Goal: Information Seeking & Learning: Learn about a topic

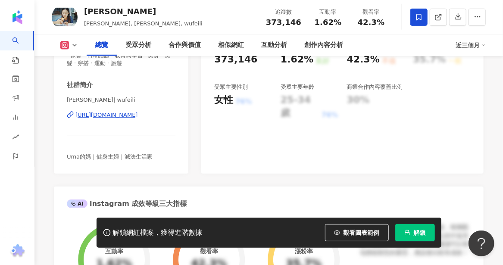
scroll to position [173, 0]
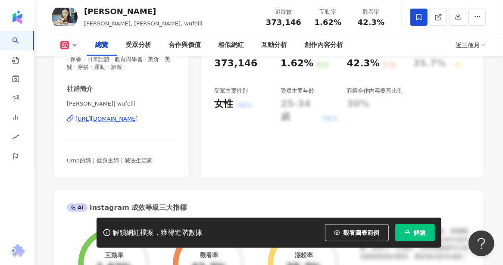
click at [119, 121] on div "https://www.instagram.com/wufeili/" at bounding box center [106, 119] width 63 height 8
drag, startPoint x: 86, startPoint y: 13, endPoint x: 110, endPoint y: 12, distance: 23.8
click at [110, 12] on div "吳斐莉" at bounding box center [143, 11] width 119 height 11
copy div "吳斐莉"
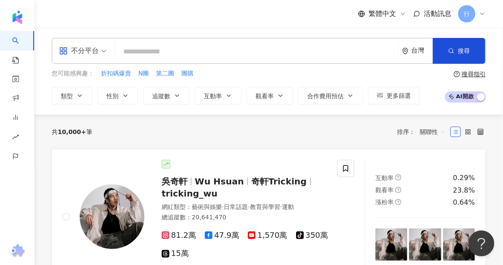
click at [157, 51] on input "search" at bounding box center [257, 52] width 277 height 16
click at [163, 76] on span "第二團" at bounding box center [165, 73] width 18 height 9
type input "***"
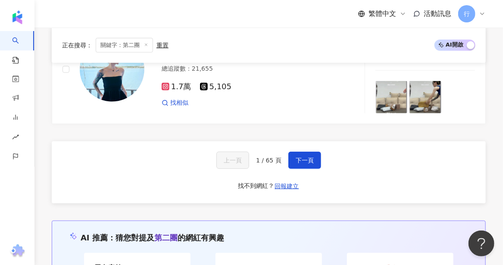
scroll to position [1500, 0]
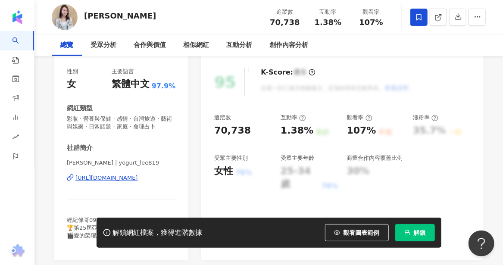
scroll to position [173, 0]
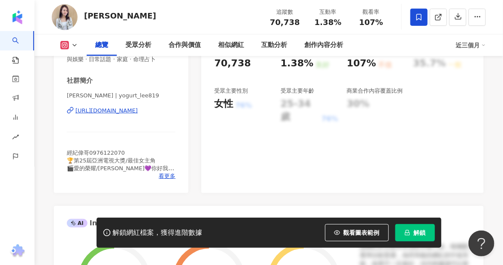
click at [136, 111] on div "https://www.instagram.com/yogurt_lee819/" at bounding box center [106, 111] width 63 height 8
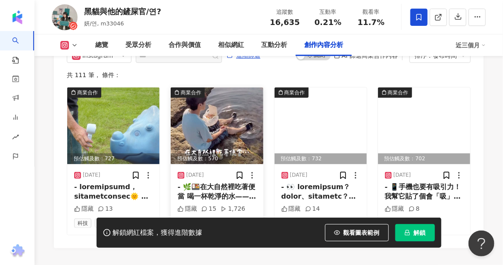
scroll to position [2718, 0]
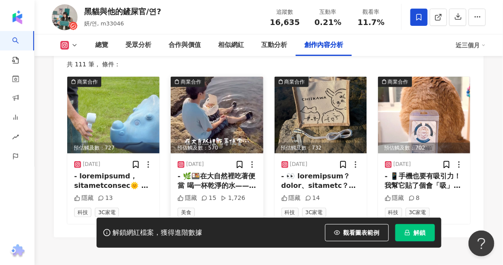
click at [225, 172] on div "- 🌿🍱在大自然裡吃著便當 喝一杯乾淨的水——💗💧 就是最簡單、最純粹的幸福 . ✨｜Kolin 歌林｜ 日系窄身濾水壺 2.5L 這款是地平線綠 極簡 x …" at bounding box center [217, 181] width 79 height 19
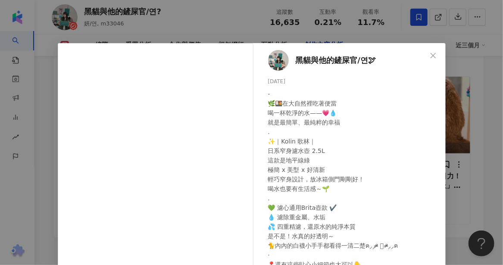
scroll to position [35, 0]
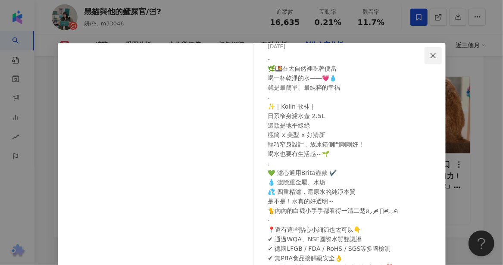
click at [431, 53] on icon "close" at bounding box center [433, 55] width 7 height 7
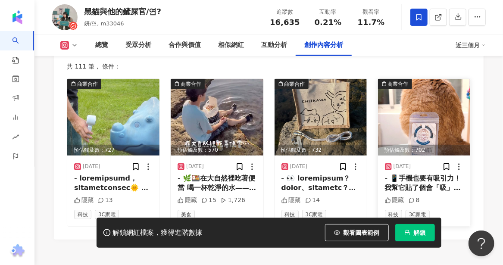
scroll to position [2718, 0]
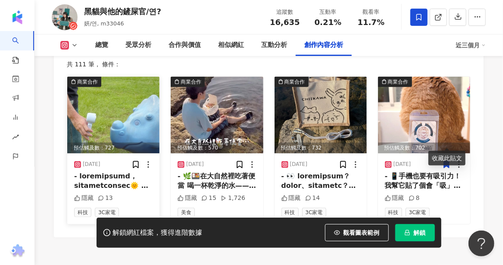
click at [114, 107] on img at bounding box center [113, 115] width 92 height 77
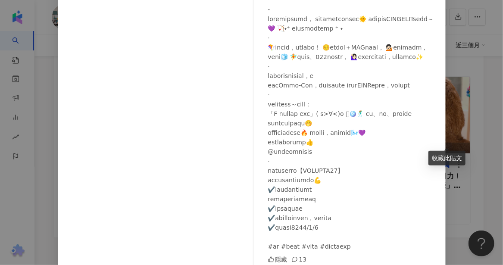
scroll to position [128, 0]
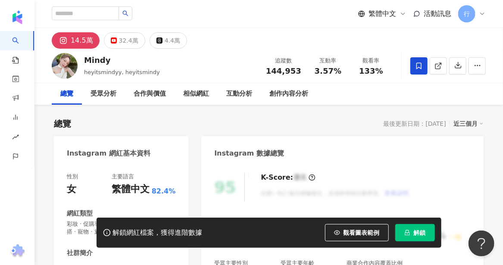
click at [174, 126] on div "總覽 最後更新日期：2025/8/22 近三個月" at bounding box center [269, 124] width 430 height 12
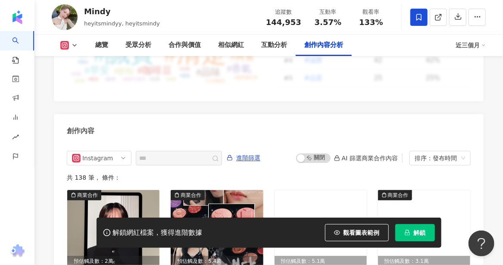
scroll to position [2675, 0]
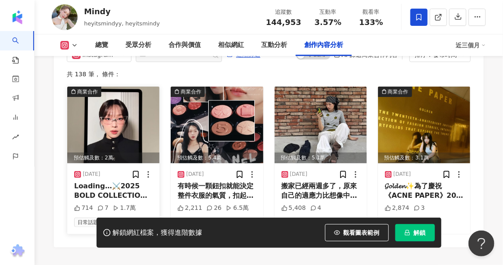
click at [122, 128] on img at bounding box center [113, 125] width 92 height 77
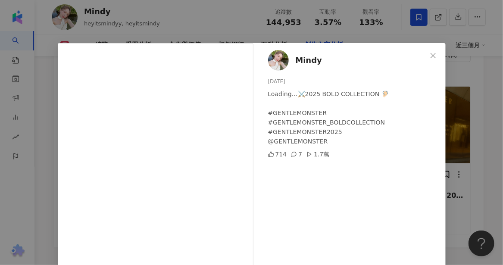
scroll to position [43, 0]
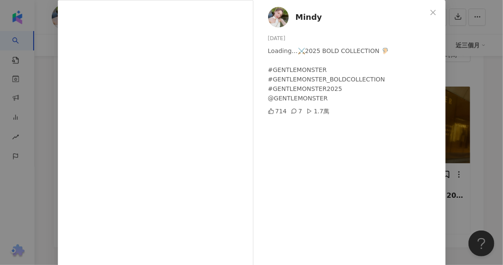
drag, startPoint x: 430, startPoint y: 12, endPoint x: 409, endPoint y: 47, distance: 41.1
click at [431, 12] on icon "close" at bounding box center [433, 11] width 5 height 5
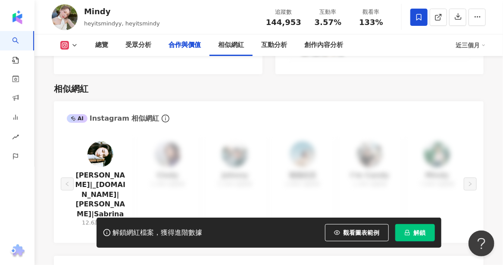
scroll to position [1238, 0]
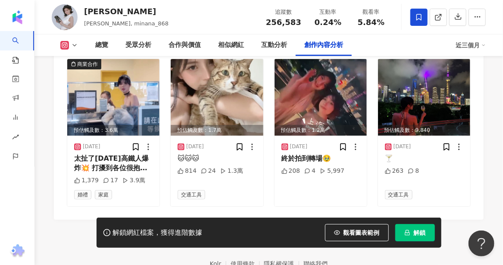
scroll to position [2658, 0]
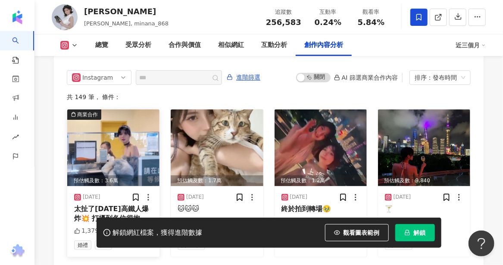
click at [116, 155] on img at bounding box center [113, 148] width 92 height 77
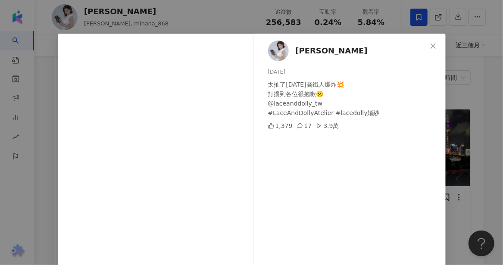
scroll to position [0, 0]
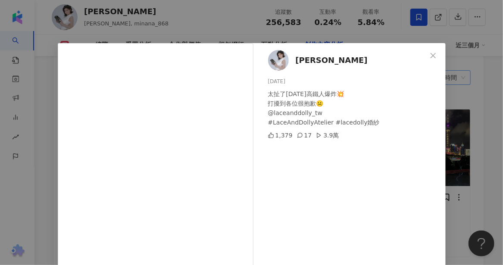
drag, startPoint x: 436, startPoint y: 57, endPoint x: 431, endPoint y: 57, distance: 4.7
click at [436, 57] on span "Close" at bounding box center [433, 55] width 17 height 7
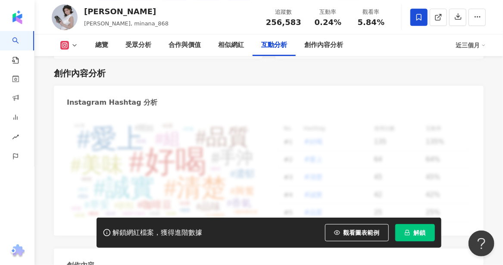
scroll to position [2140, 0]
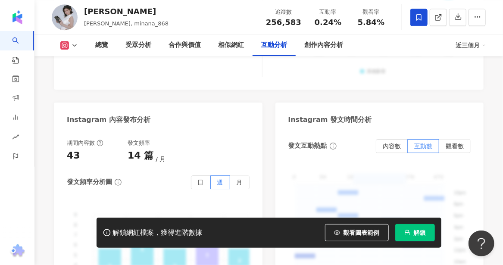
click at [71, 47] on icon at bounding box center [74, 45] width 7 height 7
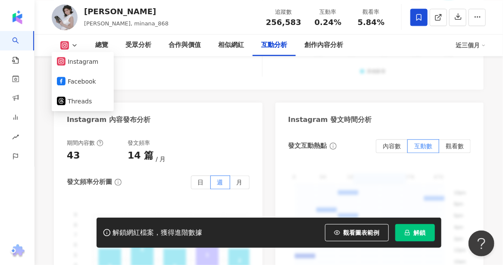
click at [69, 16] on img at bounding box center [65, 17] width 26 height 26
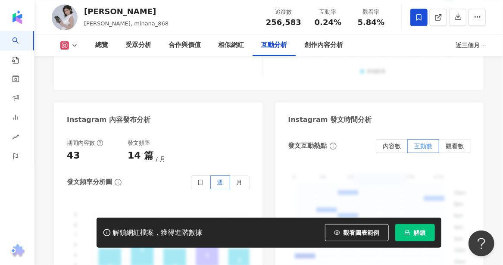
click at [65, 18] on img at bounding box center [65, 17] width 26 height 26
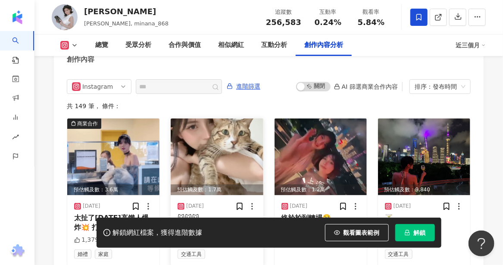
scroll to position [2701, 0]
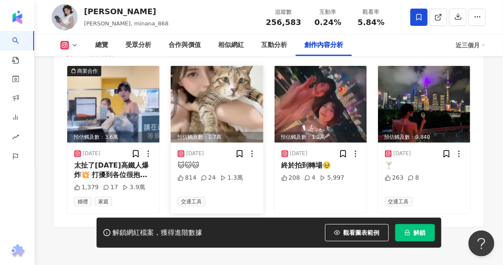
click at [228, 89] on img at bounding box center [217, 104] width 92 height 77
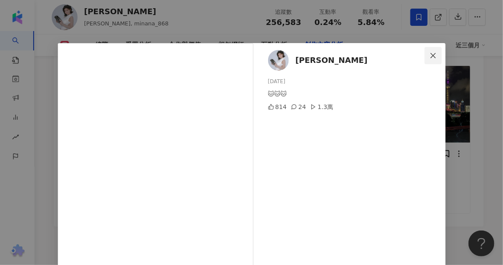
click at [434, 56] on icon "close" at bounding box center [433, 55] width 7 height 7
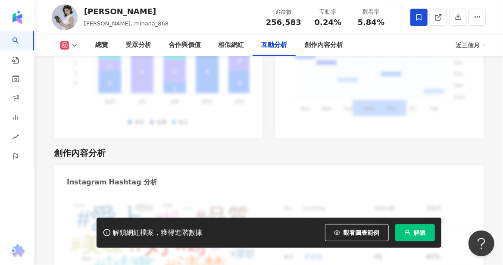
scroll to position [2313, 0]
